Goal: Transaction & Acquisition: Purchase product/service

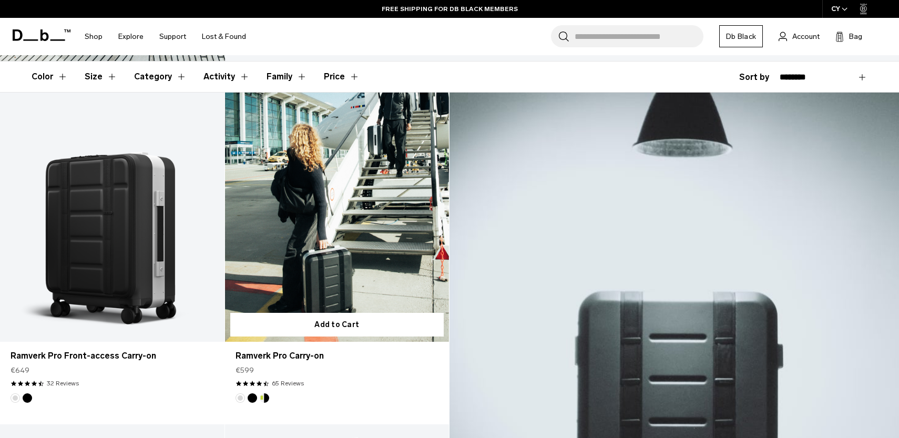
scroll to position [197, 0]
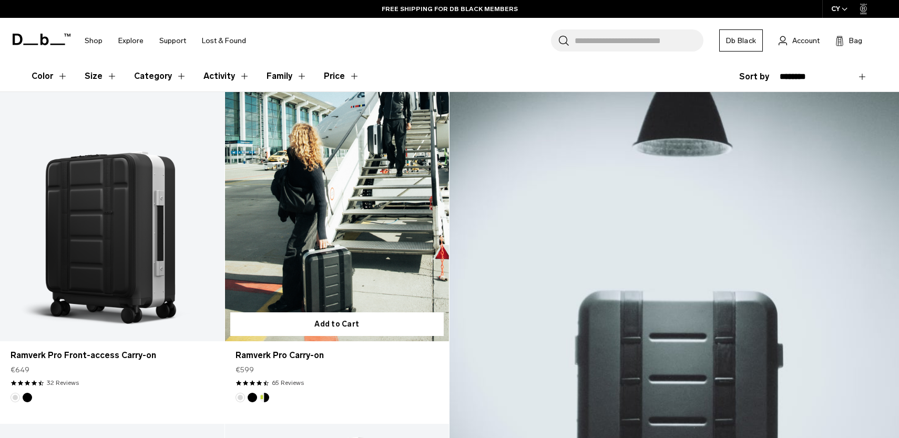
click at [326, 230] on link "Ramverk Pro Carry-on" at bounding box center [337, 216] width 225 height 249
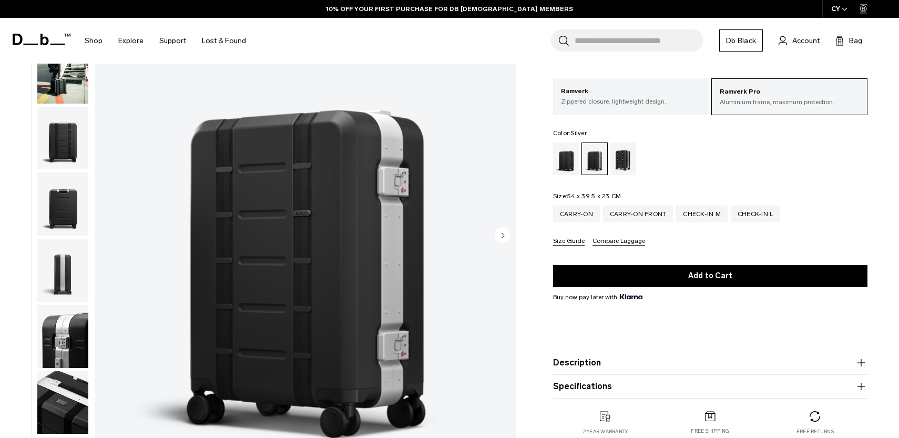
scroll to position [98, 0]
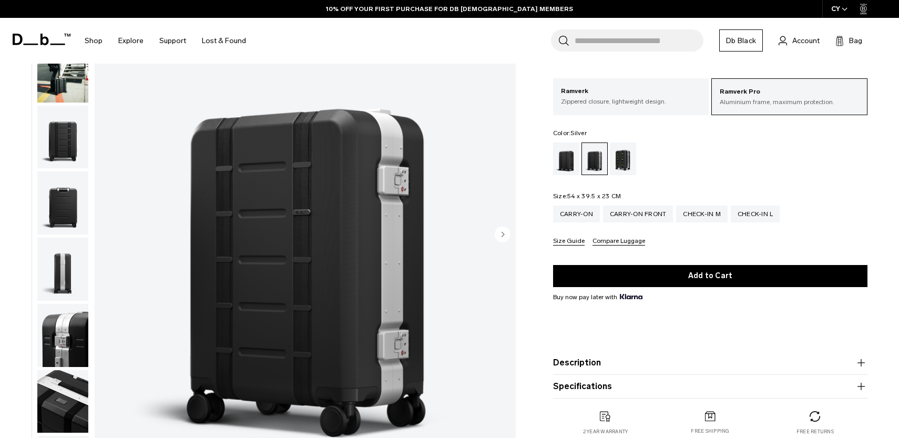
click at [504, 236] on circle "Next slide" at bounding box center [503, 235] width 16 height 16
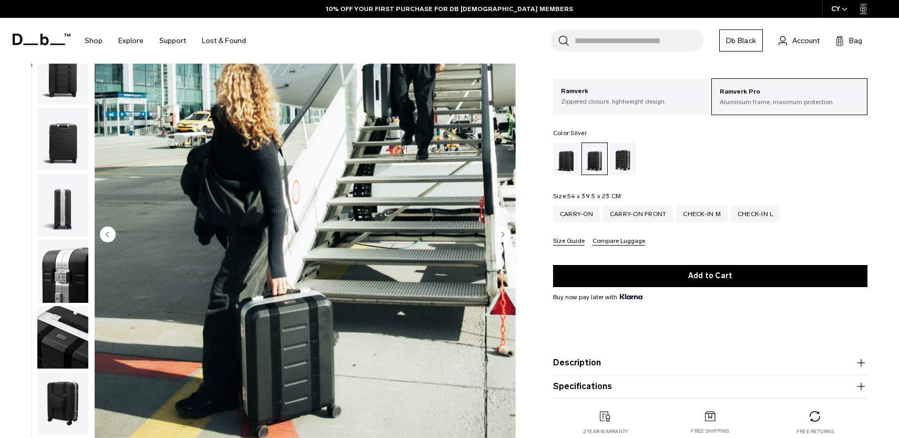
scroll to position [66, 0]
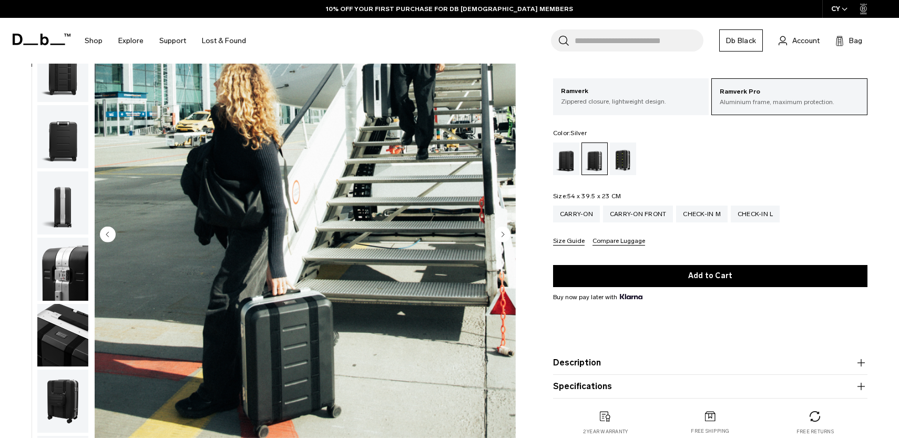
click at [504, 235] on circle "Next slide" at bounding box center [503, 235] width 16 height 16
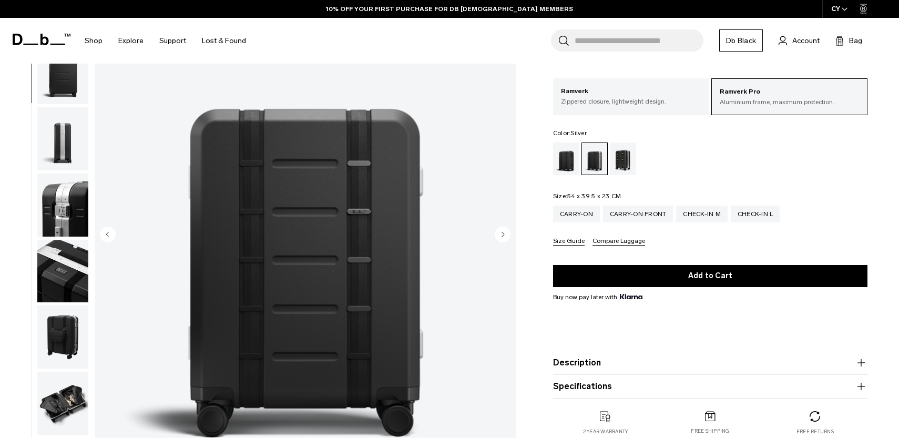
scroll to position [133, 0]
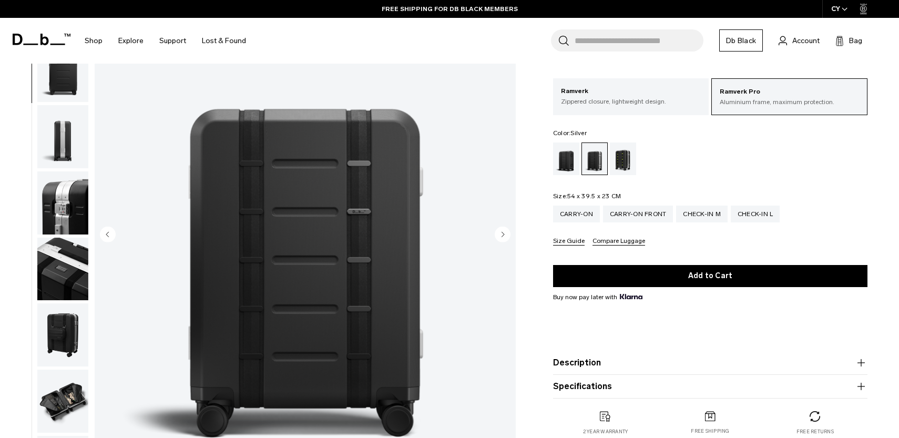
click at [504, 235] on circle "Next slide" at bounding box center [503, 235] width 16 height 16
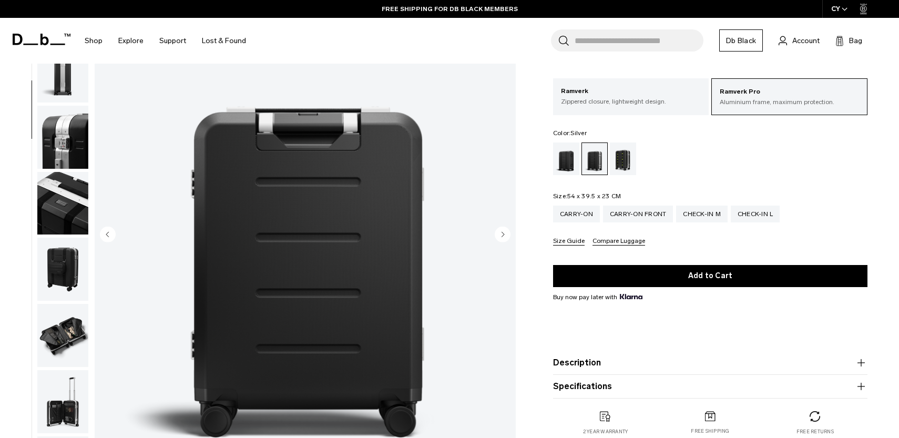
click at [504, 235] on circle "Next slide" at bounding box center [503, 235] width 16 height 16
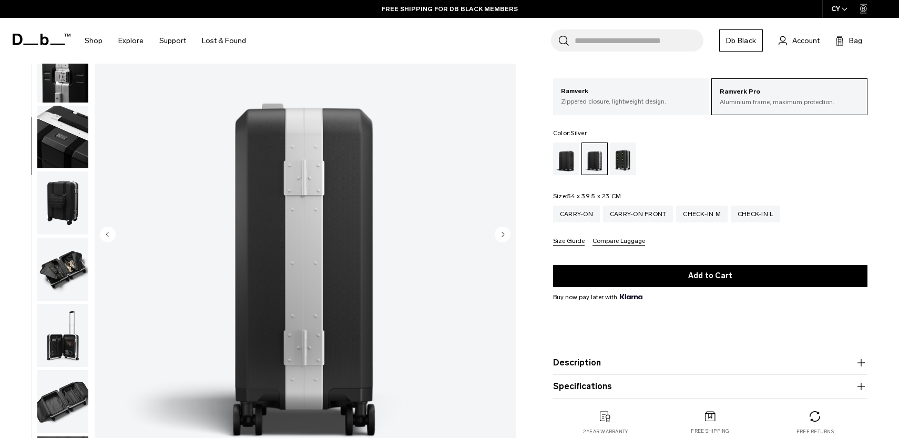
click at [504, 235] on circle "Next slide" at bounding box center [503, 235] width 16 height 16
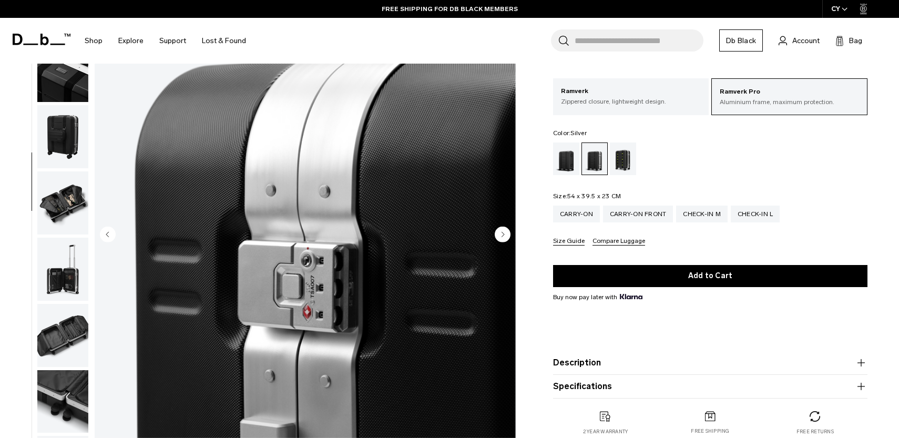
click at [504, 235] on circle "Next slide" at bounding box center [503, 235] width 16 height 16
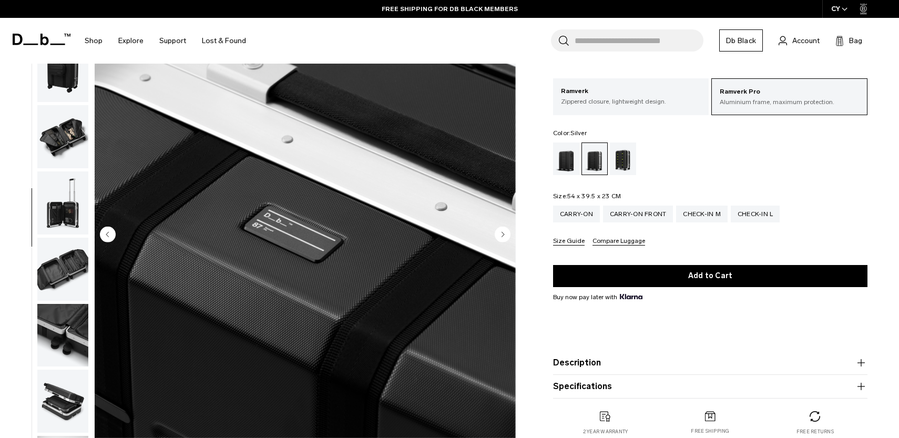
click at [504, 235] on circle "Next slide" at bounding box center [503, 235] width 16 height 16
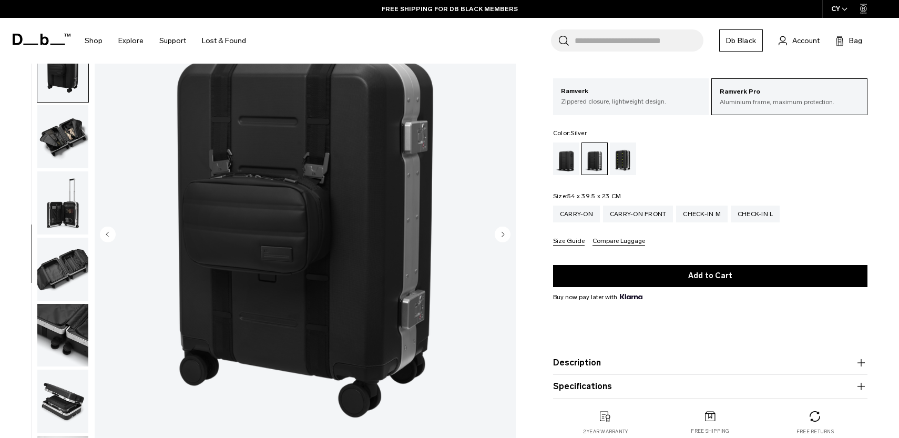
scroll to position [398, 0]
click at [504, 235] on circle "Next slide" at bounding box center [503, 235] width 16 height 16
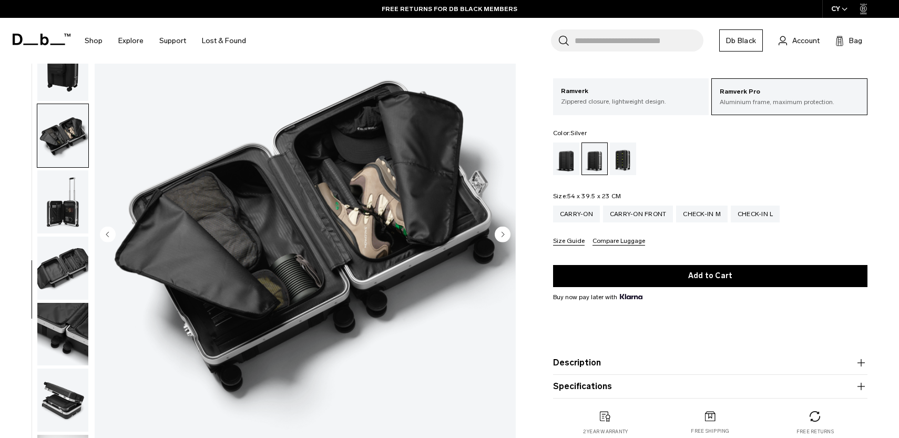
click at [504, 235] on circle "Next slide" at bounding box center [503, 235] width 16 height 16
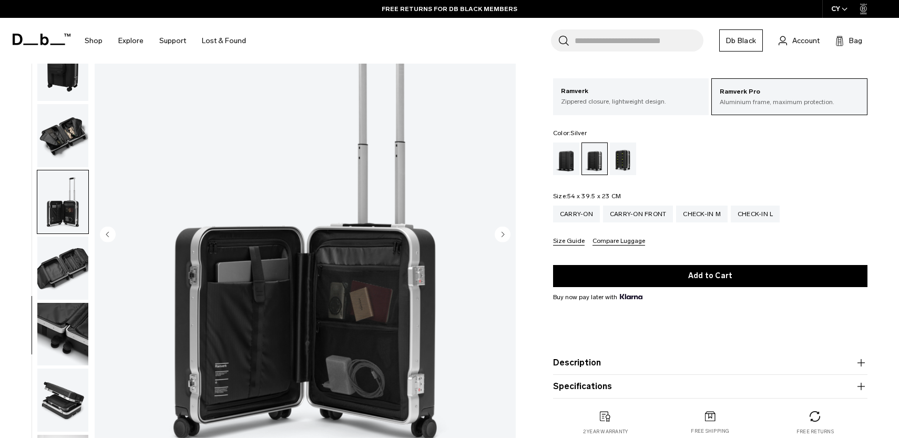
click at [504, 235] on circle "Next slide" at bounding box center [503, 235] width 16 height 16
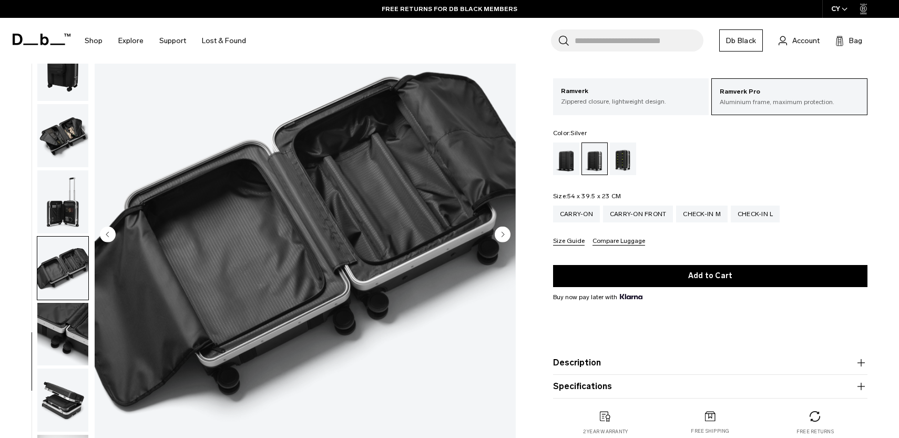
click at [504, 235] on circle "Next slide" at bounding box center [503, 235] width 16 height 16
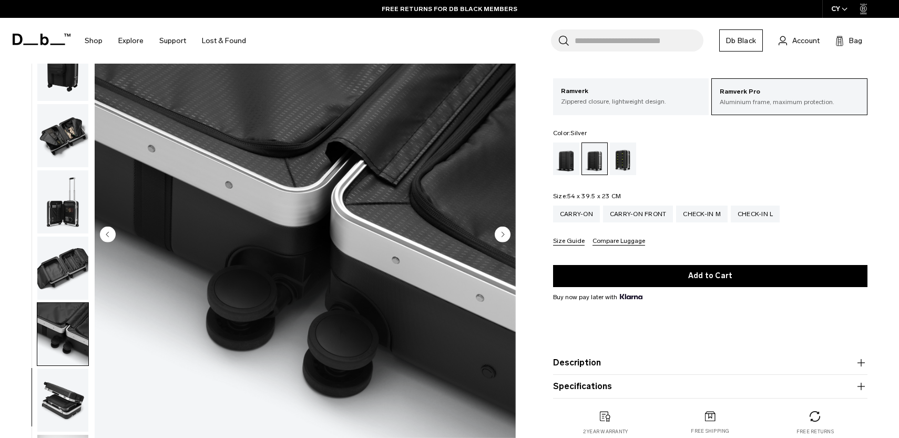
click at [504, 235] on circle "Next slide" at bounding box center [503, 235] width 16 height 16
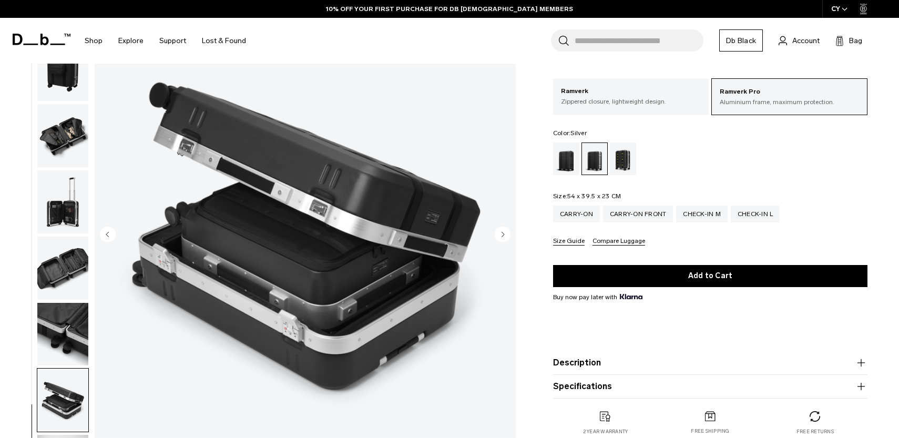
click at [504, 235] on circle "Next slide" at bounding box center [503, 235] width 16 height 16
